Goal: Task Accomplishment & Management: Use online tool/utility

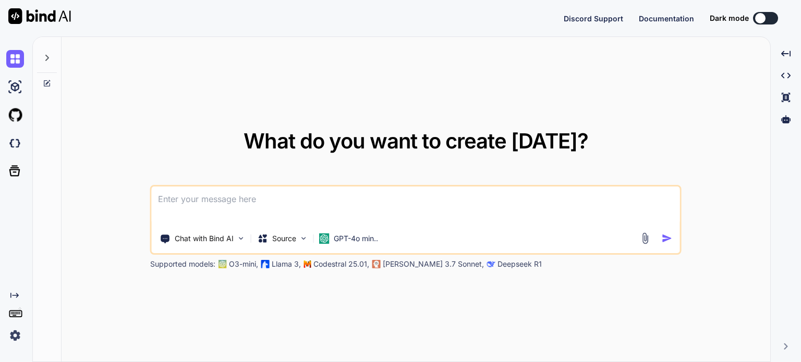
drag, startPoint x: 0, startPoint y: 0, endPoint x: 505, endPoint y: 61, distance: 508.4
click at [505, 61] on div "What do you want to create today? Chat with Bind AI Source GPT-4o min.. Support…" at bounding box center [416, 200] width 709 height 326
type textarea "x"
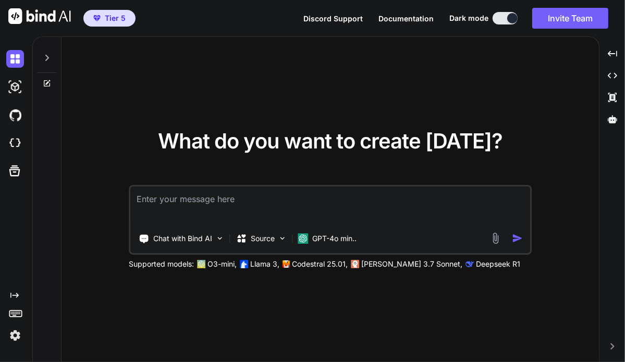
click at [15, 337] on img at bounding box center [15, 336] width 18 height 18
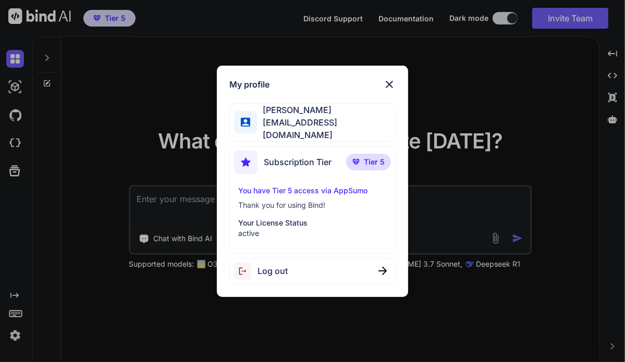
click at [294, 278] on div "Log out" at bounding box center [312, 271] width 166 height 27
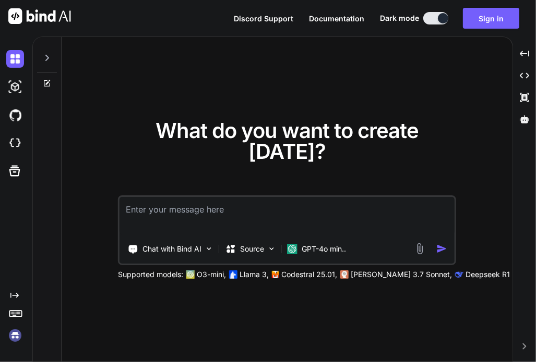
click at [15, 332] on img at bounding box center [15, 336] width 18 height 18
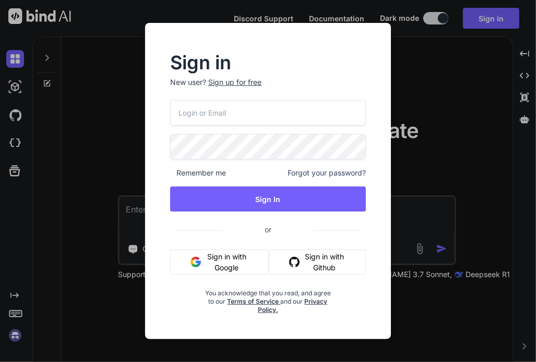
click at [206, 110] on input "email" at bounding box center [268, 113] width 196 height 26
paste input "[EMAIL_ADDRESS][DOMAIN_NAME]"
type input "[EMAIL_ADDRESS][DOMAIN_NAME]"
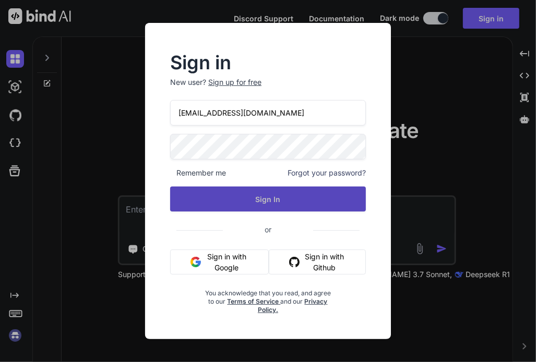
click at [236, 190] on button "Sign In" at bounding box center [268, 199] width 196 height 25
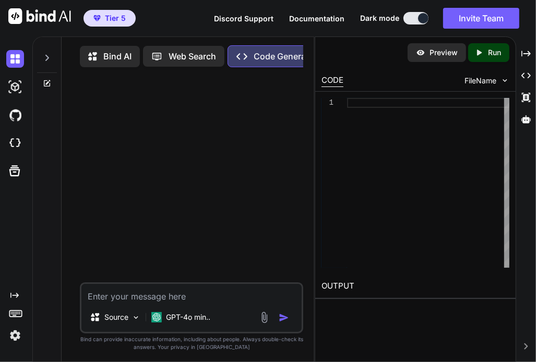
click at [8, 336] on img at bounding box center [15, 336] width 18 height 18
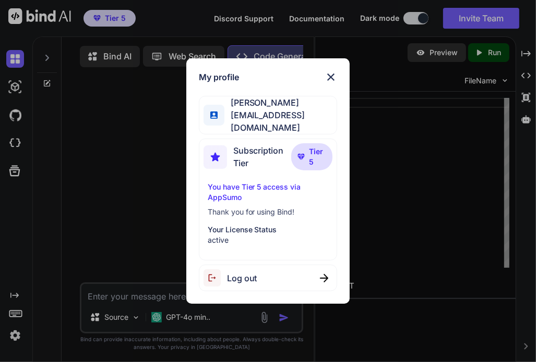
click at [273, 270] on div "Log out" at bounding box center [268, 278] width 139 height 27
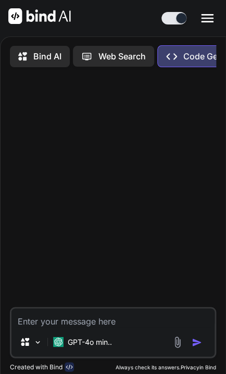
type textarea "x"
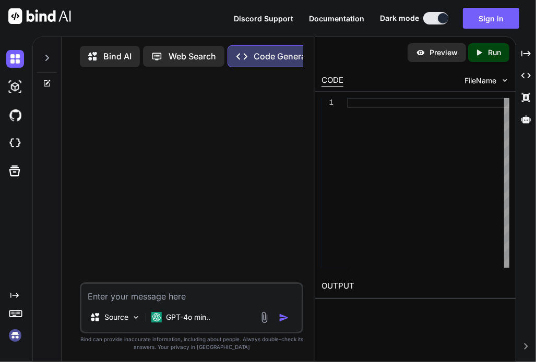
click at [11, 336] on img at bounding box center [15, 336] width 18 height 18
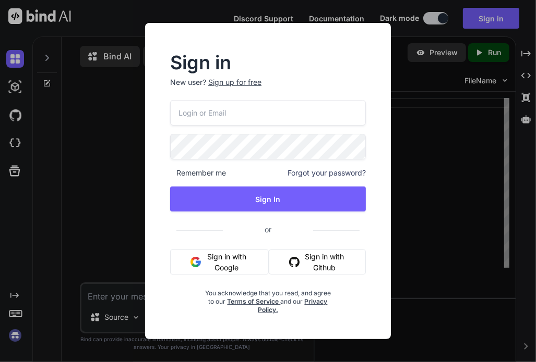
click at [252, 116] on input "email" at bounding box center [268, 113] width 196 height 26
paste input ""[PERSON_NAME][EMAIL_ADDRESS][DOMAIN_NAME]","
type input "[PERSON_NAME][EMAIL_ADDRESS][DOMAIN_NAME]"
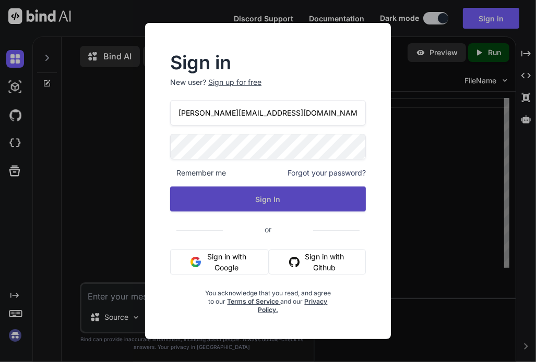
click at [292, 192] on button "Sign In" at bounding box center [268, 199] width 196 height 25
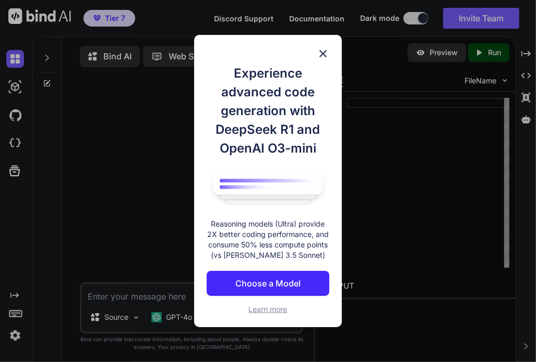
click at [325, 56] on img at bounding box center [323, 53] width 13 height 13
